Goal: Information Seeking & Learning: Learn about a topic

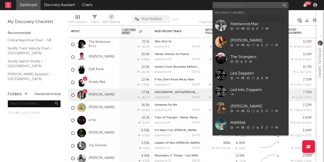
click at [229, 7] on input "text" at bounding box center [250, 5] width 76 height 6
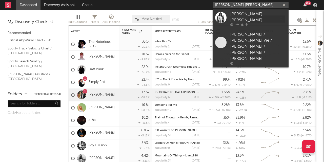
type input "[PERSON_NAME] [PERSON_NAME]"
click at [235, 23] on icon at bounding box center [237, 24] width 4 height 3
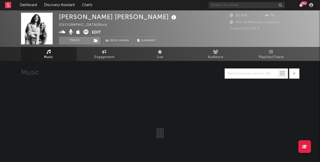
select select "1w"
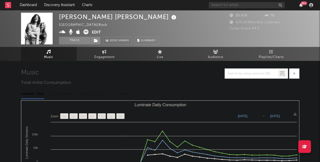
click at [273, 54] on span "Playlists/Charts" at bounding box center [271, 57] width 25 height 6
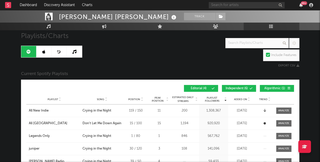
scroll to position [38, 0]
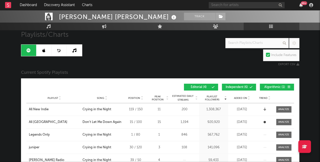
click at [248, 98] on icon at bounding box center [248, 99] width 3 height 2
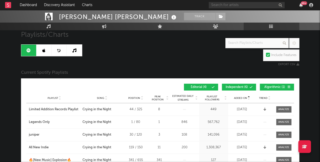
click at [249, 86] on button "Independent ( 6 )" at bounding box center [239, 86] width 34 height 7
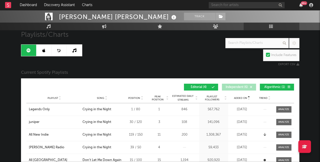
click at [249, 99] on icon at bounding box center [248, 99] width 3 height 2
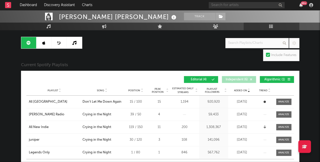
scroll to position [53, 0]
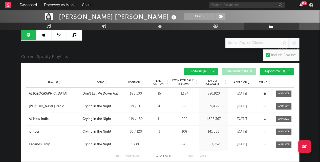
click at [43, 34] on icon at bounding box center [43, 35] width 3 height 4
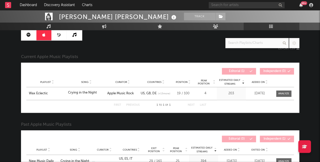
click at [71, 33] on link at bounding box center [74, 34] width 15 height 11
